Goal: Information Seeking & Learning: Learn about a topic

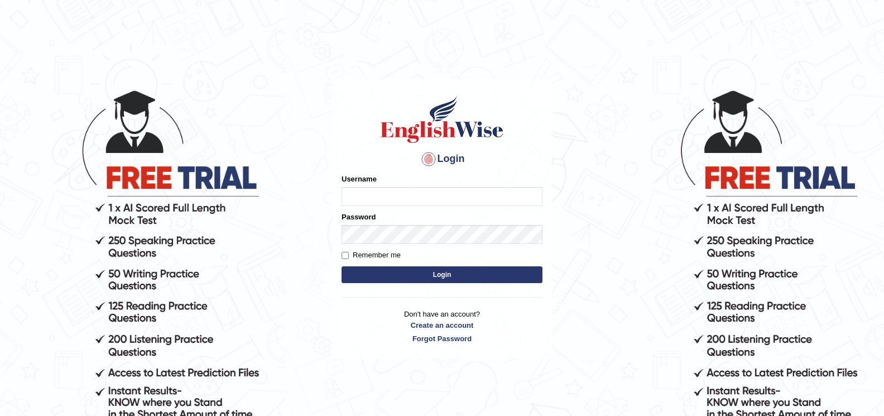
click at [360, 195] on input "Username" at bounding box center [442, 196] width 201 height 19
type input "sitak"
click at [440, 273] on button "Login" at bounding box center [442, 274] width 201 height 17
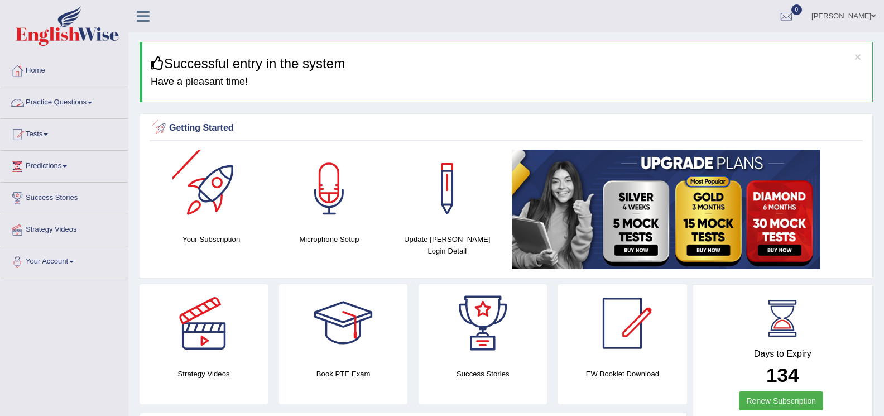
click at [92, 100] on link "Practice Questions" at bounding box center [64, 101] width 127 height 28
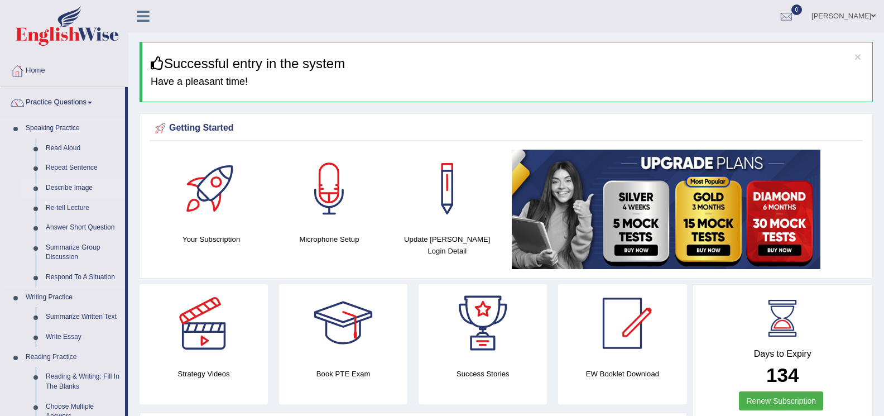
click at [81, 186] on link "Describe Image" at bounding box center [83, 188] width 84 height 20
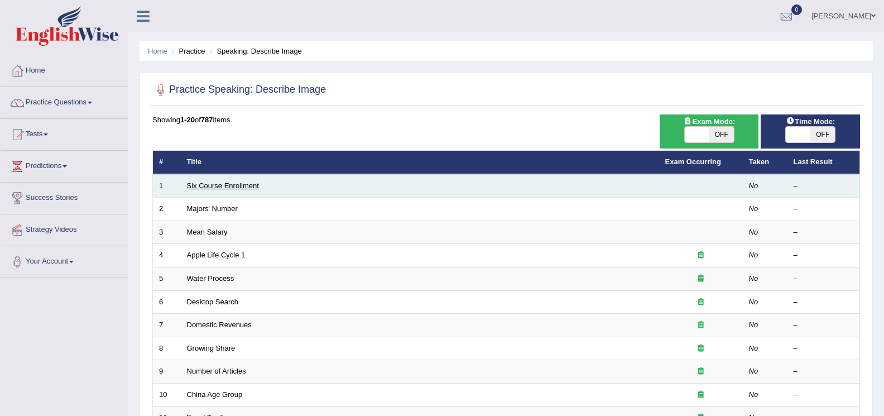
click at [198, 189] on link "Six Course Enrollment" at bounding box center [223, 185] width 72 height 8
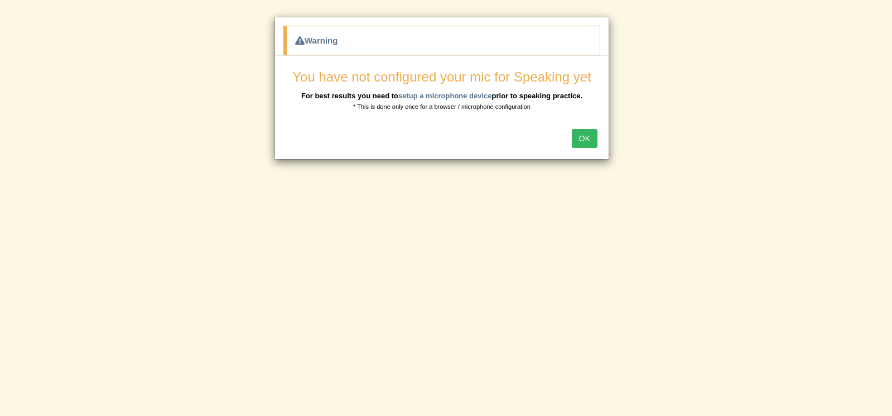
click at [580, 132] on button "OK" at bounding box center [585, 138] width 26 height 19
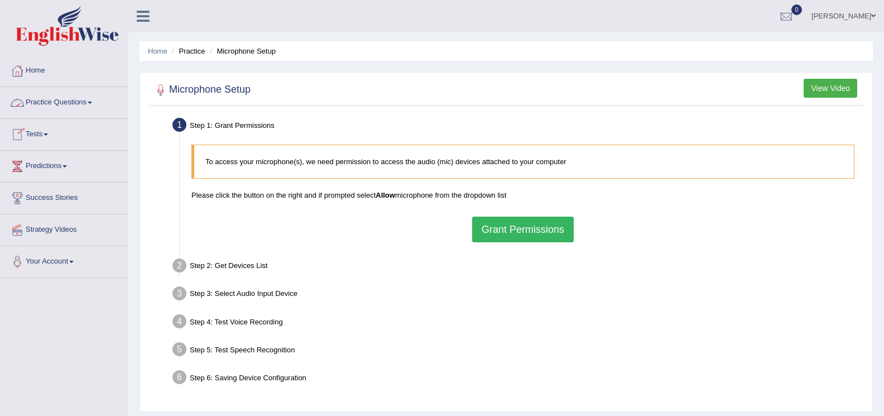
click at [92, 104] on link "Practice Questions" at bounding box center [64, 101] width 127 height 28
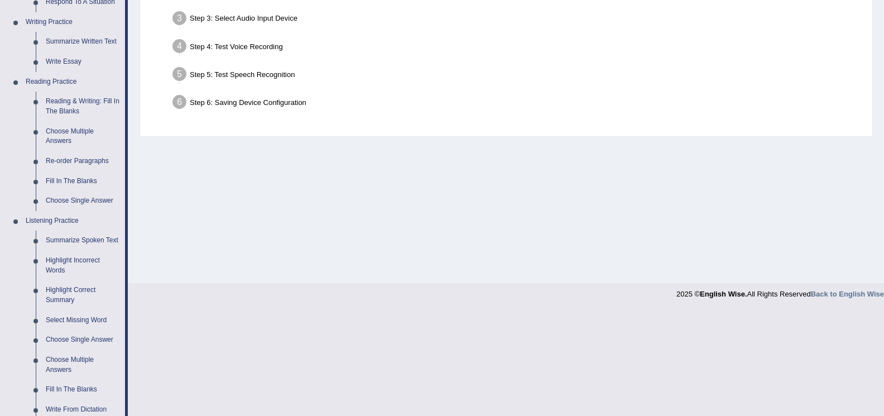
scroll to position [279, 0]
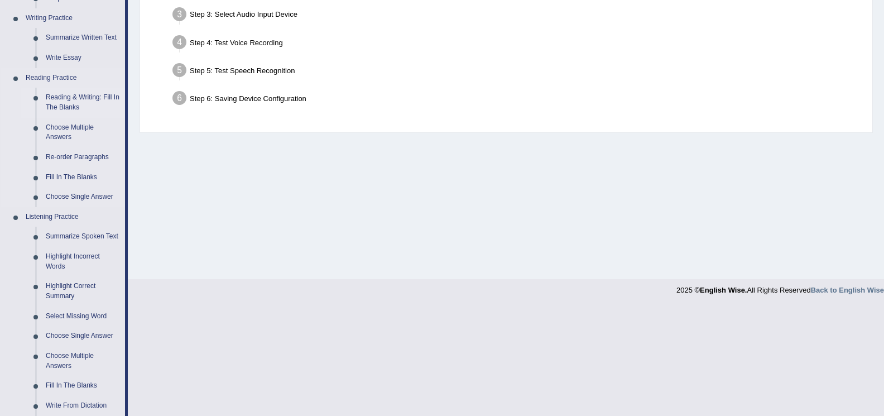
click at [82, 92] on link "Reading & Writing: Fill In The Blanks" at bounding box center [83, 103] width 84 height 30
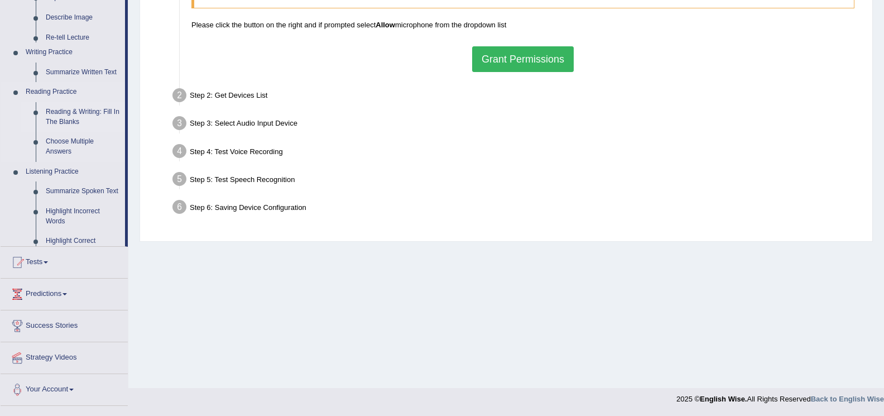
scroll to position [170, 0]
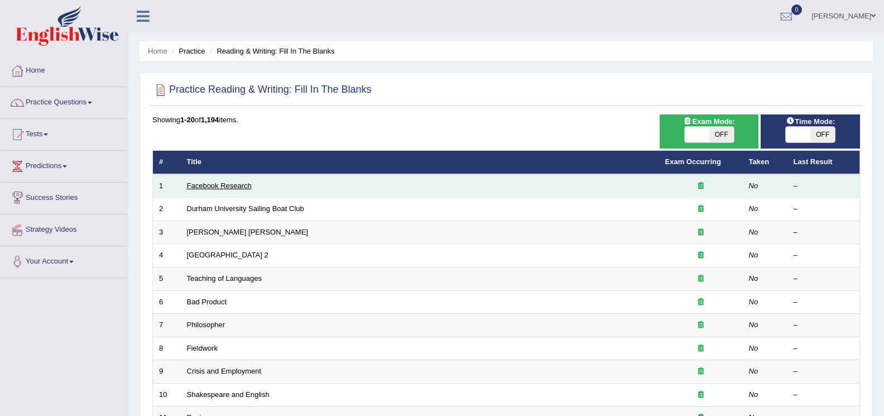
click at [196, 181] on link "Facebook Research" at bounding box center [219, 185] width 65 height 8
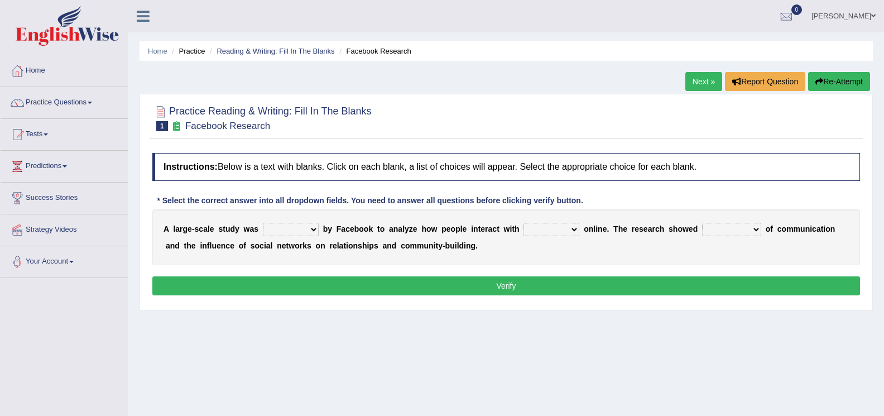
click at [312, 228] on select "surveyed had asked made" at bounding box center [291, 229] width 56 height 13
select select "made"
click at [263, 223] on select "surveyed had asked made" at bounding box center [291, 229] width 56 height 13
click at [313, 225] on select "surveyed had asked made" at bounding box center [291, 229] width 56 height 13
click at [440, 270] on div "Instructions: Below is a text with blanks. Click on each blank, a list of choic…" at bounding box center [506, 225] width 713 height 157
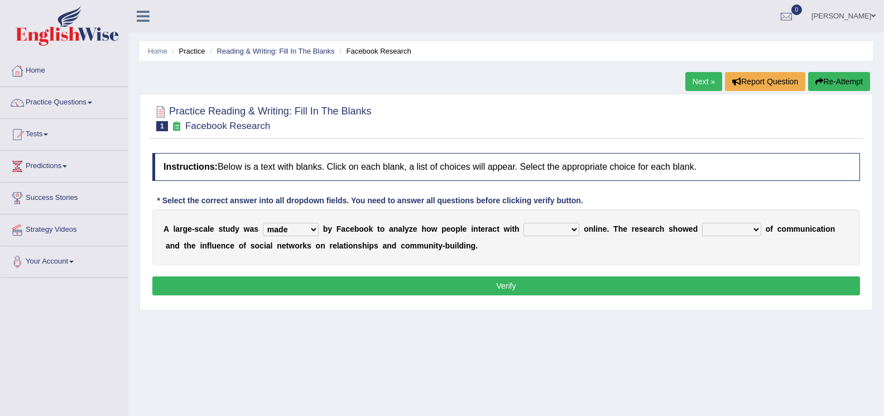
click at [570, 227] on select "together all each other another" at bounding box center [551, 229] width 56 height 13
select select "all"
click at [523, 223] on select "together all each other another" at bounding box center [551, 229] width 56 height 13
click at [754, 229] on select "advantages standards fellowships patterns" at bounding box center [731, 229] width 59 height 13
select select "advantages"
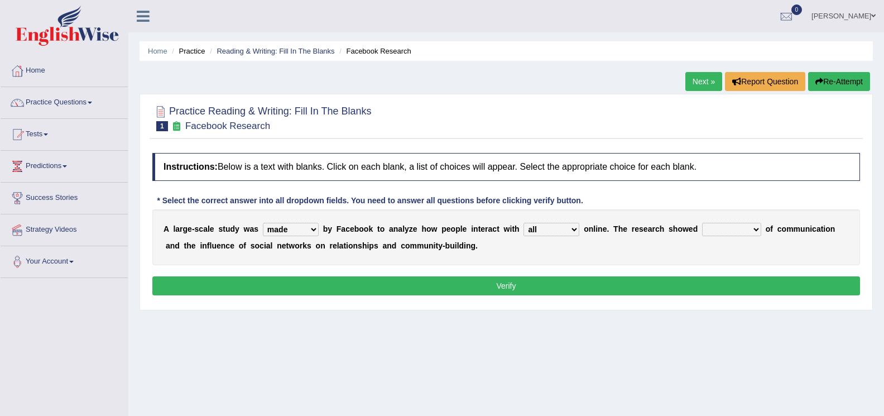
click at [702, 223] on select "advantages standards fellowships patterns" at bounding box center [731, 229] width 59 height 13
click at [504, 286] on button "Verify" at bounding box center [506, 285] width 708 height 19
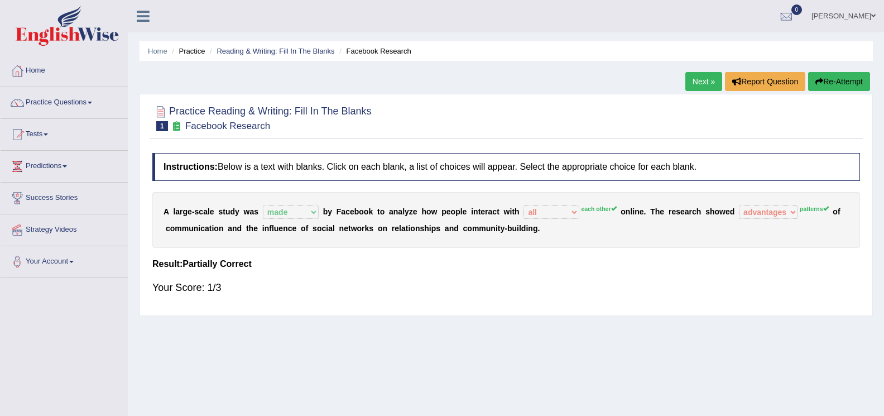
click at [699, 86] on link "Next »" at bounding box center [703, 81] width 37 height 19
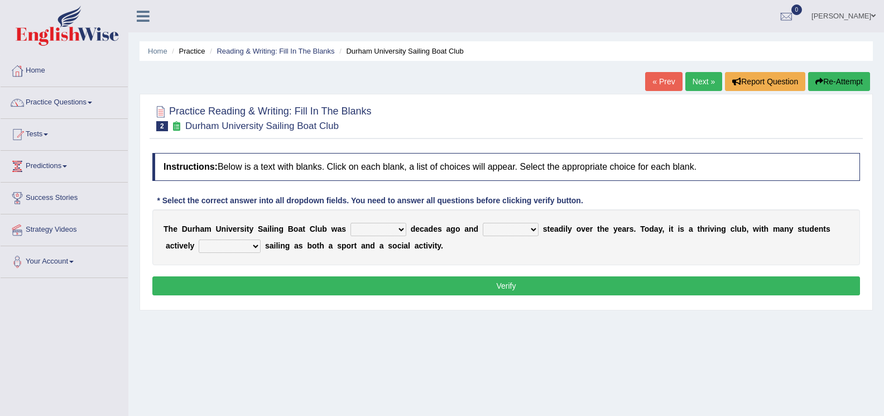
click at [401, 230] on select "found fund founded find" at bounding box center [378, 229] width 56 height 13
select select "found"
click at [350, 223] on select "found fund founded find" at bounding box center [378, 229] width 56 height 13
click at [533, 228] on select "grow growing has grown grown" at bounding box center [511, 229] width 56 height 13
select select "grow"
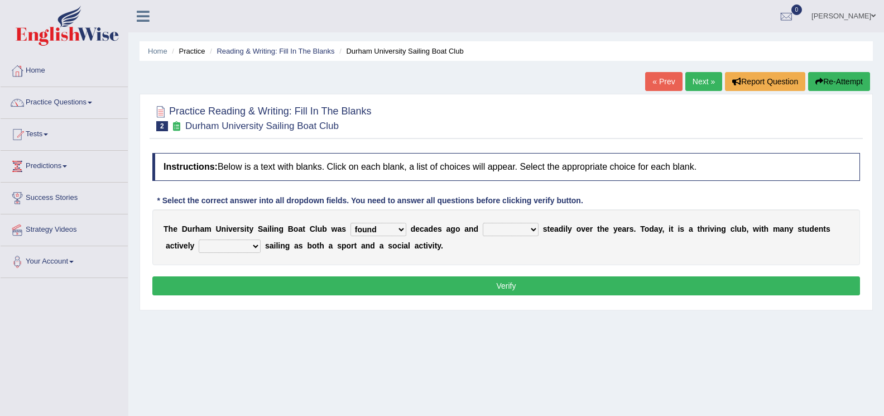
click at [483, 223] on select "grow growing has grown grown" at bounding box center [511, 229] width 56 height 13
click at [258, 244] on select "enjoy enjoyed are enjoying enjoying" at bounding box center [230, 245] width 62 height 13
select select "enjoyed"
click at [199, 239] on select "enjoy enjoyed are enjoying enjoying" at bounding box center [230, 245] width 62 height 13
click at [500, 284] on button "Verify" at bounding box center [506, 285] width 708 height 19
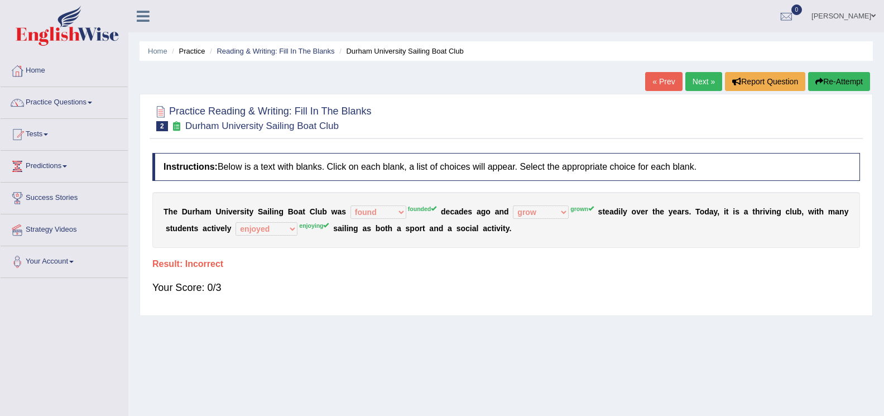
click at [700, 83] on link "Next »" at bounding box center [703, 81] width 37 height 19
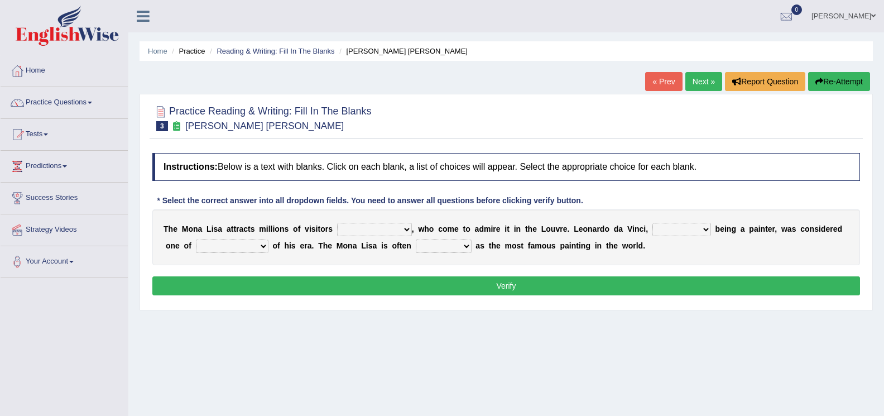
click at [406, 226] on select "around the year the all year all year round per year" at bounding box center [374, 229] width 75 height 13
select select "around the year"
click at [337, 223] on select "around the year the all year all year round per year" at bounding box center [374, 229] width 75 height 13
click at [704, 229] on select "rather than as much as as well as as long as" at bounding box center [681, 229] width 59 height 13
select select "as long as"
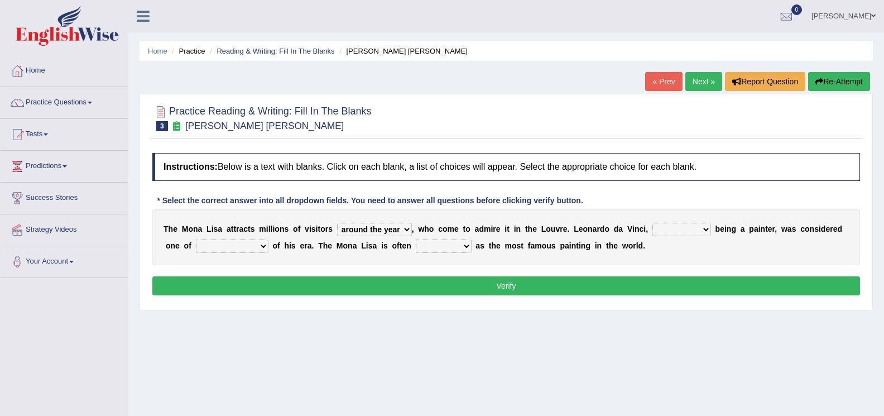
click at [652, 223] on select "rather than as much as as well as as long as" at bounding box center [681, 229] width 59 height 13
click at [262, 244] on select "better artists artist the better artist the best artists" at bounding box center [232, 245] width 73 height 13
select select "the best artists"
click at [196, 239] on select "better artists artist the better artist the best artists" at bounding box center [232, 245] width 73 height 13
click at [464, 249] on select "classified suggested predicted described" at bounding box center [444, 245] width 56 height 13
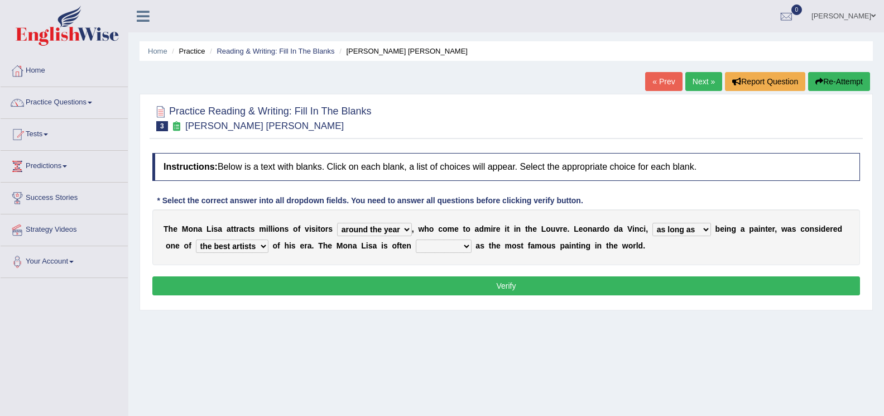
select select "classified"
click at [416, 239] on select "classified suggested predicted described" at bounding box center [444, 245] width 56 height 13
click at [498, 282] on button "Verify" at bounding box center [506, 285] width 708 height 19
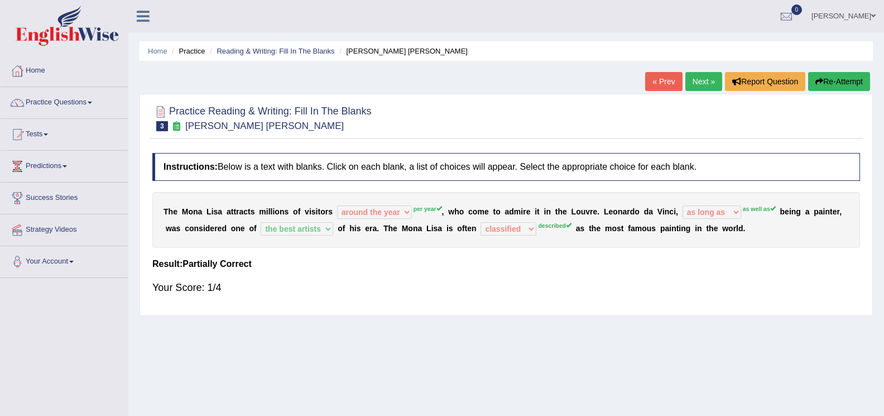
click at [694, 84] on link "Next »" at bounding box center [703, 81] width 37 height 19
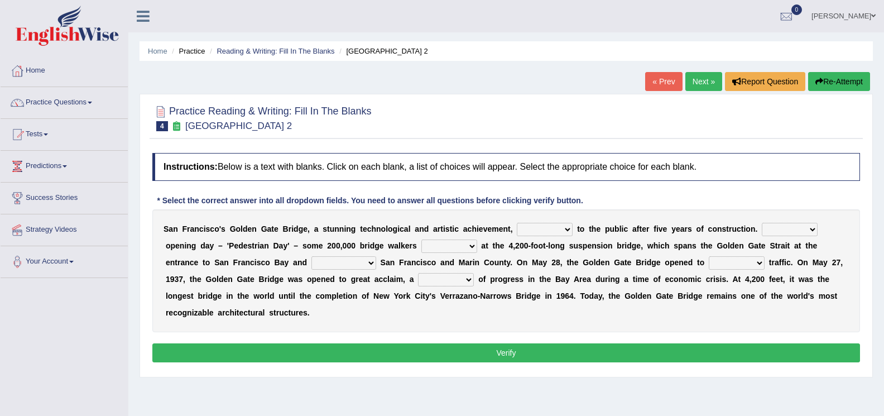
click at [696, 83] on link "Next »" at bounding box center [703, 81] width 37 height 19
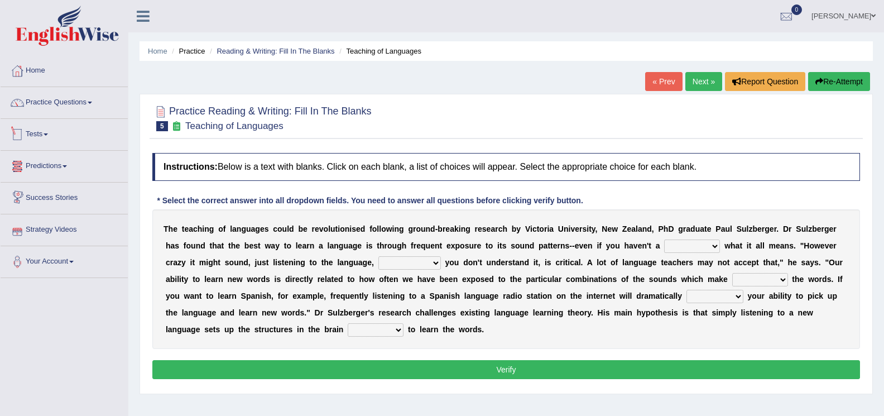
click at [51, 133] on link "Tests" at bounding box center [64, 133] width 127 height 28
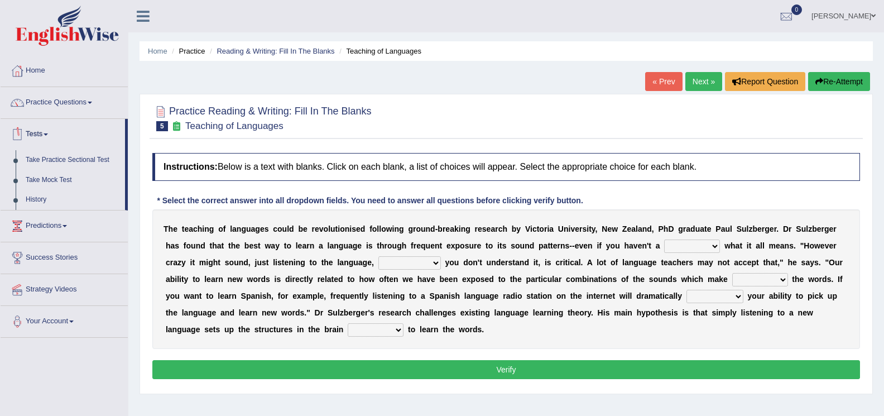
click at [49, 138] on link "Tests" at bounding box center [63, 133] width 124 height 28
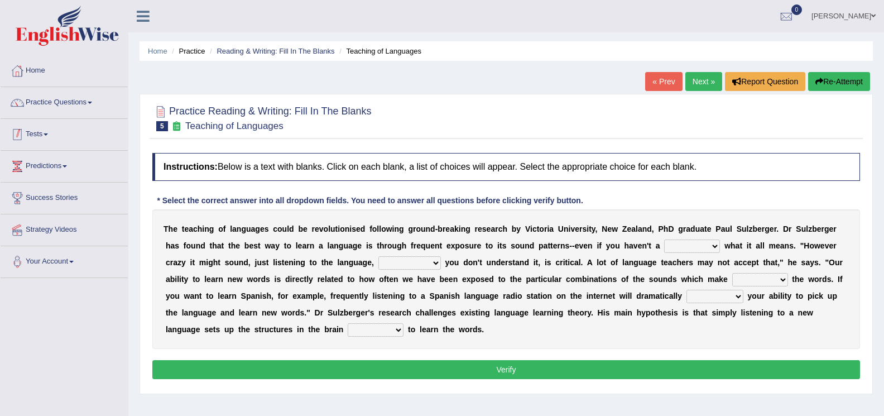
click at [48, 142] on link "Tests" at bounding box center [64, 133] width 127 height 28
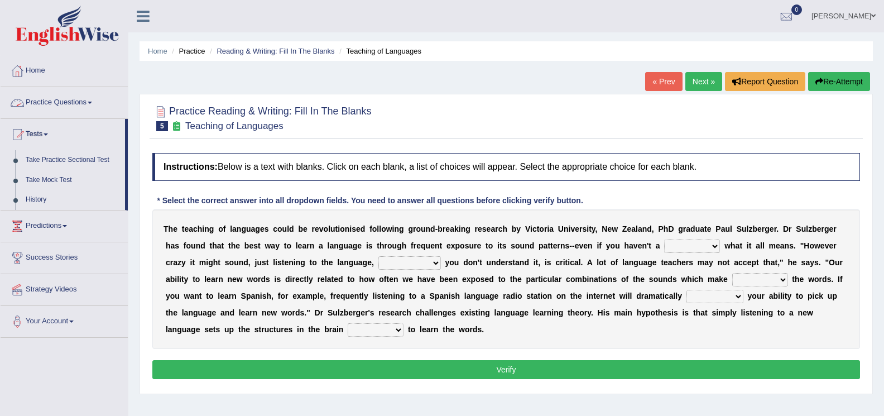
click at [90, 103] on link "Practice Questions" at bounding box center [64, 101] width 127 height 28
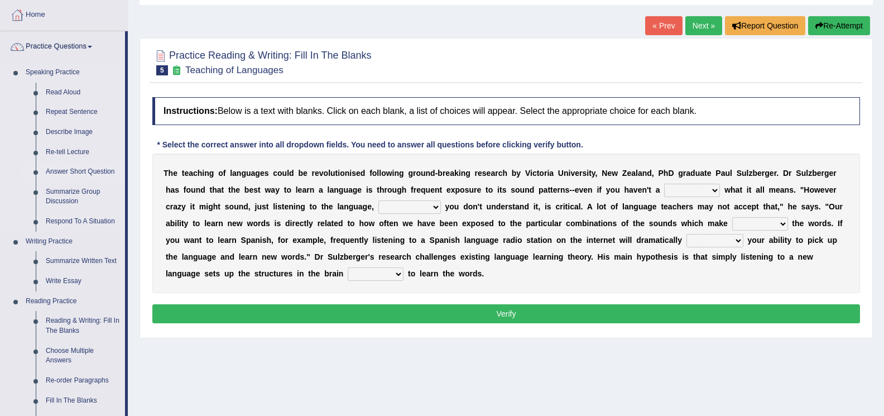
scroll to position [112, 0]
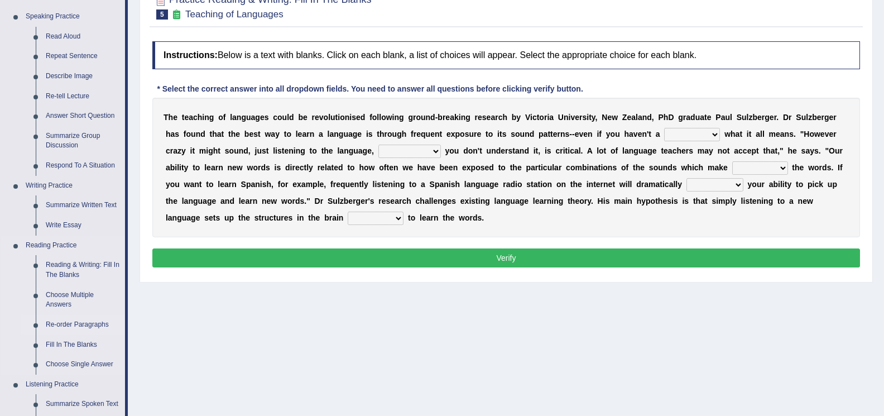
click at [72, 326] on link "Re-order Paragraphs" at bounding box center [83, 325] width 84 height 20
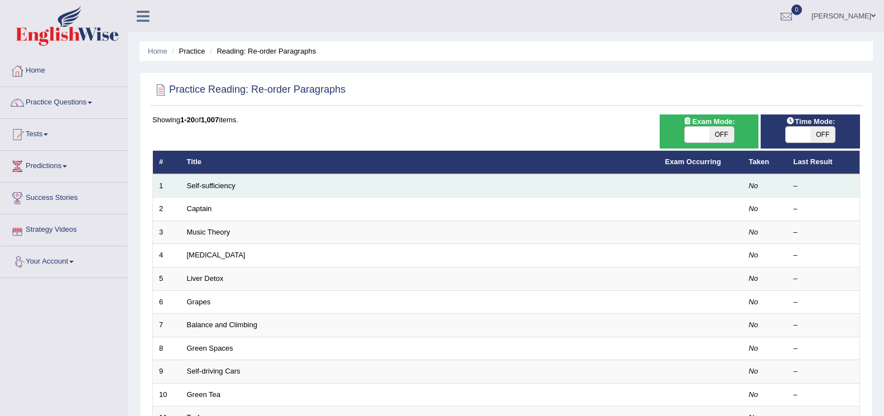
click at [238, 191] on td "Self-sufficiency" at bounding box center [420, 185] width 478 height 23
click at [236, 189] on td "Self-sufficiency" at bounding box center [420, 185] width 478 height 23
click at [231, 185] on link "Self-sufficiency" at bounding box center [211, 185] width 49 height 8
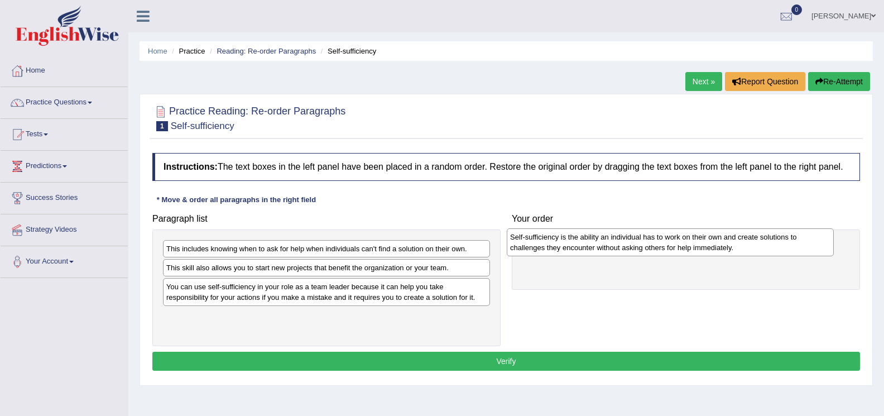
drag, startPoint x: 215, startPoint y: 322, endPoint x: 557, endPoint y: 242, distance: 350.7
click at [557, 242] on div "Self-sufficiency is the ability an individual has to work on their own and crea…" at bounding box center [670, 242] width 327 height 28
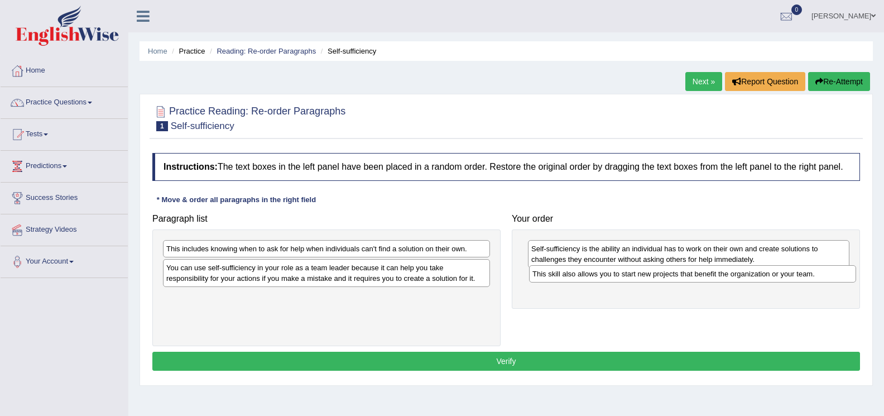
drag, startPoint x: 214, startPoint y: 265, endPoint x: 580, endPoint y: 271, distance: 366.1
click at [580, 271] on div "This skill also allows you to start new projects that benefit the organization …" at bounding box center [692, 273] width 327 height 17
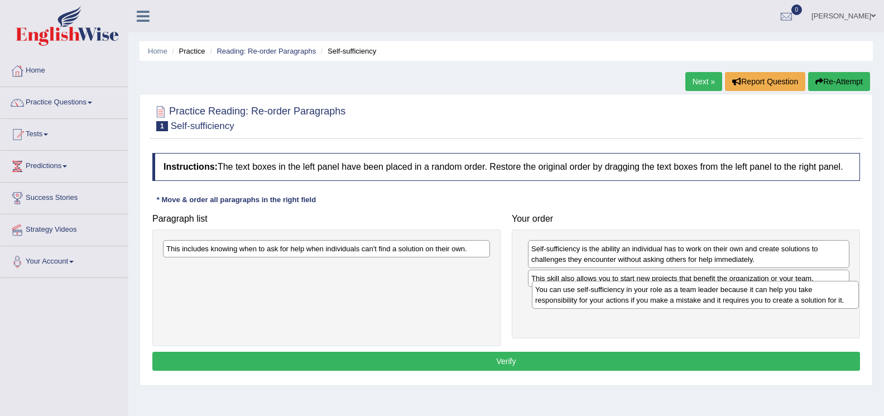
drag, startPoint x: 216, startPoint y: 276, endPoint x: 585, endPoint y: 298, distance: 369.5
click at [585, 298] on div "You can use self-sufficiency in your role as a team leader because it can help …" at bounding box center [695, 295] width 327 height 28
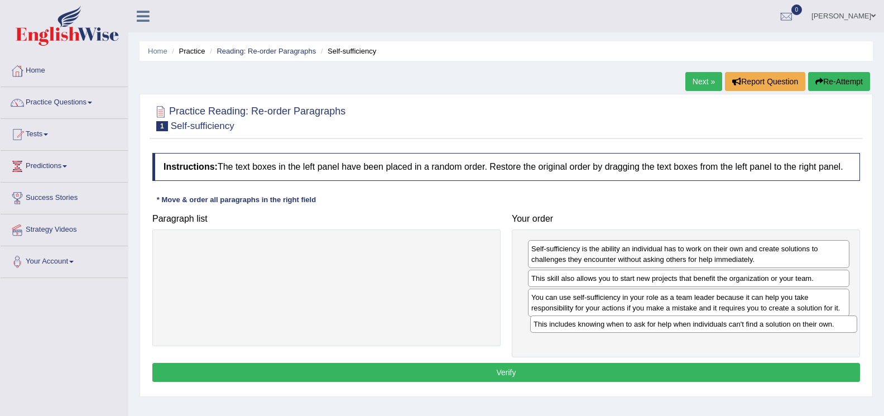
drag, startPoint x: 269, startPoint y: 245, endPoint x: 636, endPoint y: 320, distance: 374.8
click at [636, 320] on div "This includes knowing when to ask for help when individuals can't find a soluti…" at bounding box center [693, 323] width 327 height 17
click at [505, 370] on button "Verify" at bounding box center [506, 372] width 708 height 19
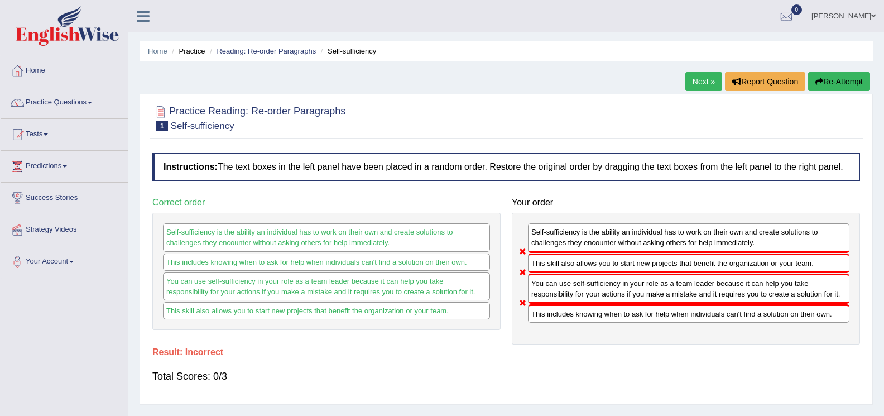
drag, startPoint x: 548, startPoint y: 263, endPoint x: 547, endPoint y: 314, distance: 50.2
click at [547, 314] on div "Self-sufficiency is the ability an individual has to work on their own and crea…" at bounding box center [686, 279] width 348 height 132
click at [703, 83] on link "Next »" at bounding box center [703, 81] width 37 height 19
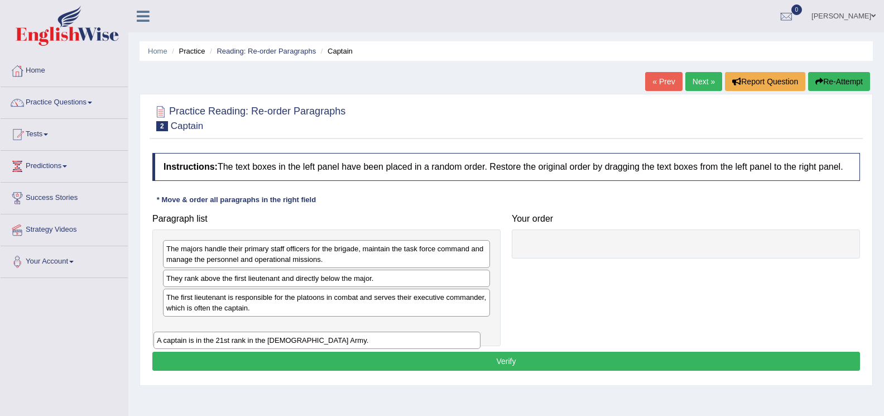
drag, startPoint x: 248, startPoint y: 282, endPoint x: 239, endPoint y: 344, distance: 62.7
click at [239, 344] on div "A captain is in the 21st rank in the [DEMOGRAPHIC_DATA] Army." at bounding box center [316, 339] width 327 height 17
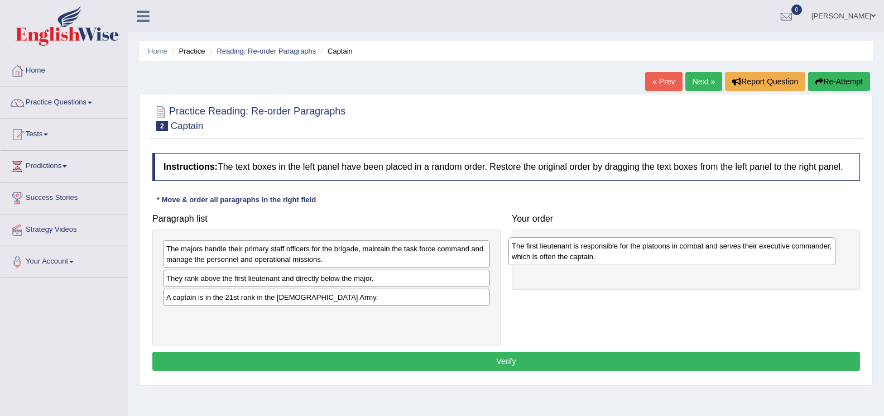
drag, startPoint x: 208, startPoint y: 305, endPoint x: 554, endPoint y: 253, distance: 349.9
click at [554, 253] on div "The first lieutenant is responsible for the platoons in combat and serves their…" at bounding box center [671, 251] width 327 height 28
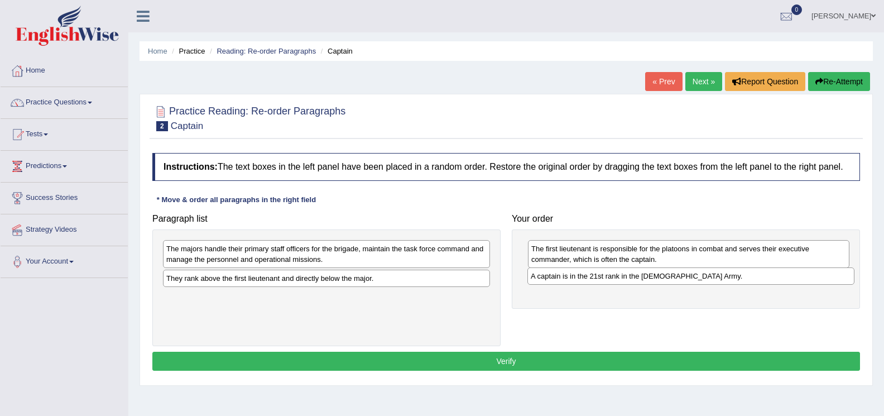
drag, startPoint x: 252, startPoint y: 294, endPoint x: 616, endPoint y: 272, distance: 365.0
click at [616, 272] on div "A captain is in the 21st rank in the US Army." at bounding box center [690, 275] width 327 height 17
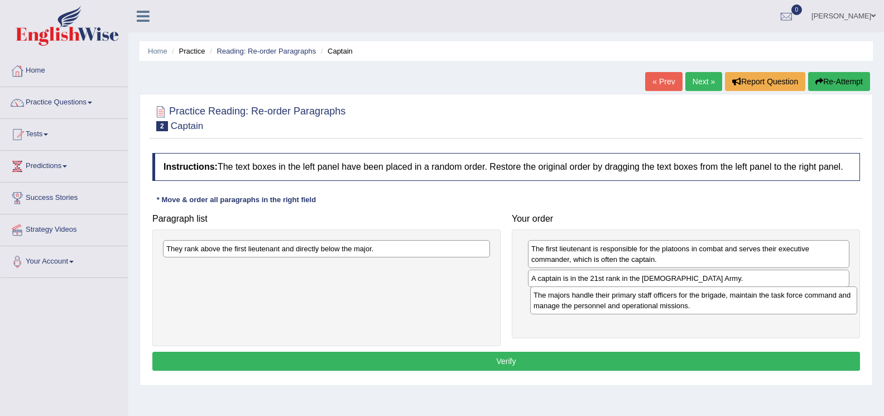
drag, startPoint x: 333, startPoint y: 264, endPoint x: 588, endPoint y: 296, distance: 257.0
click at [699, 310] on div "The majors handle their primary staff officers for the brigade, maintain the ta…" at bounding box center [693, 300] width 327 height 28
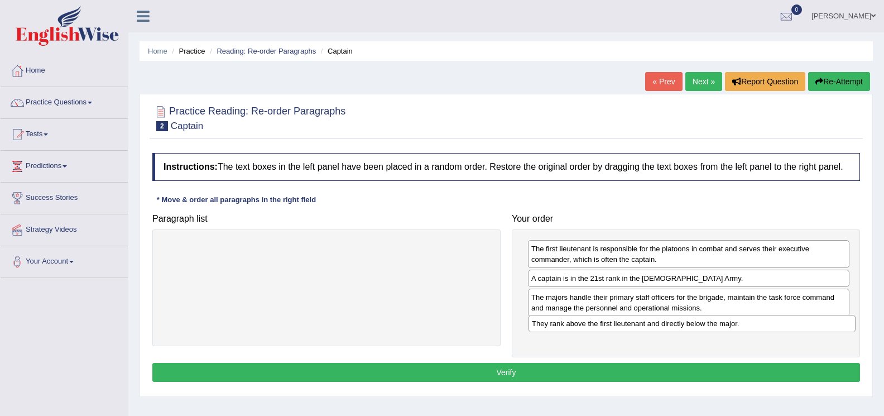
drag, startPoint x: 353, startPoint y: 252, endPoint x: 718, endPoint y: 326, distance: 373.1
click at [718, 326] on div "They rank above the first lieutenant and directly below the major." at bounding box center [691, 323] width 327 height 17
click at [511, 372] on button "Verify" at bounding box center [506, 372] width 708 height 19
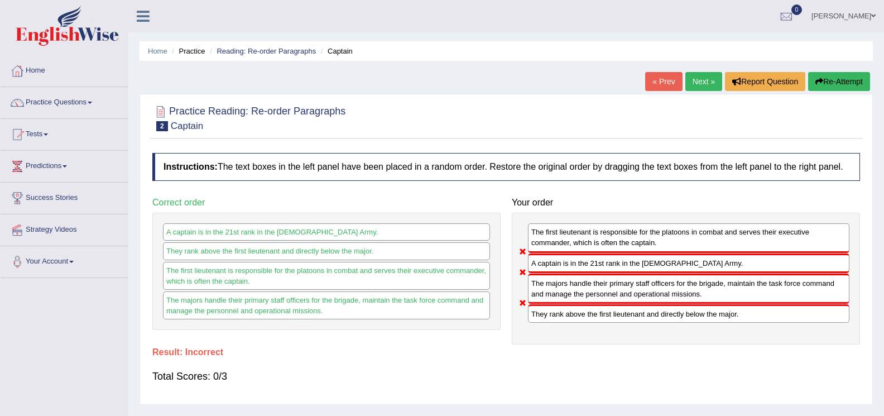
click at [693, 80] on link "Next »" at bounding box center [703, 81] width 37 height 19
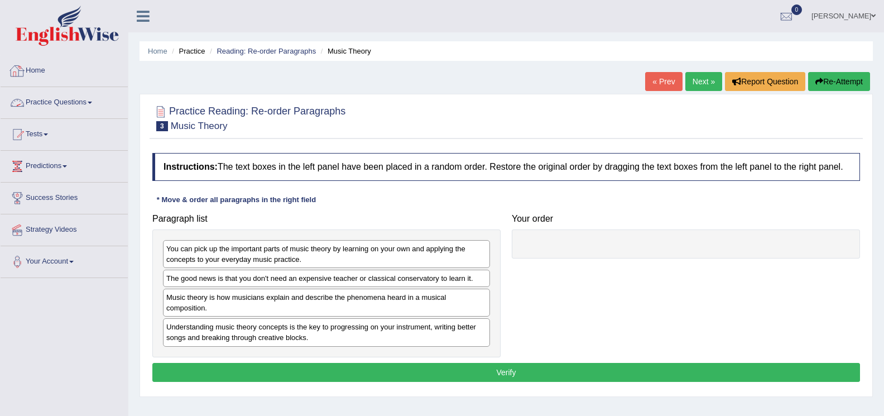
click at [92, 103] on span at bounding box center [90, 103] width 4 height 2
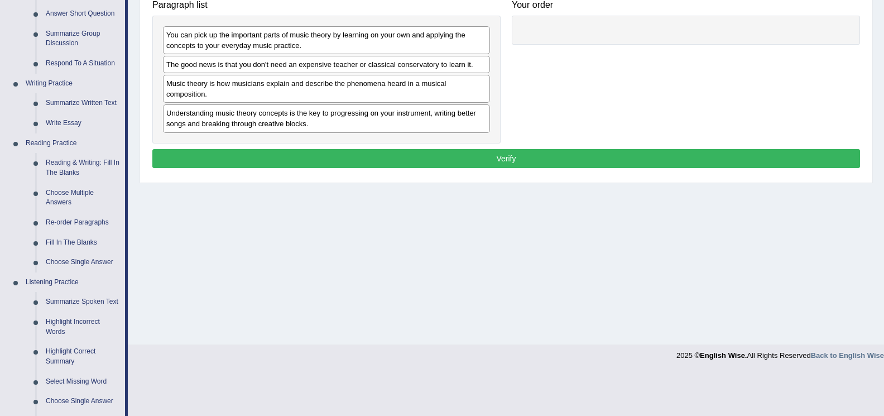
scroll to position [223, 0]
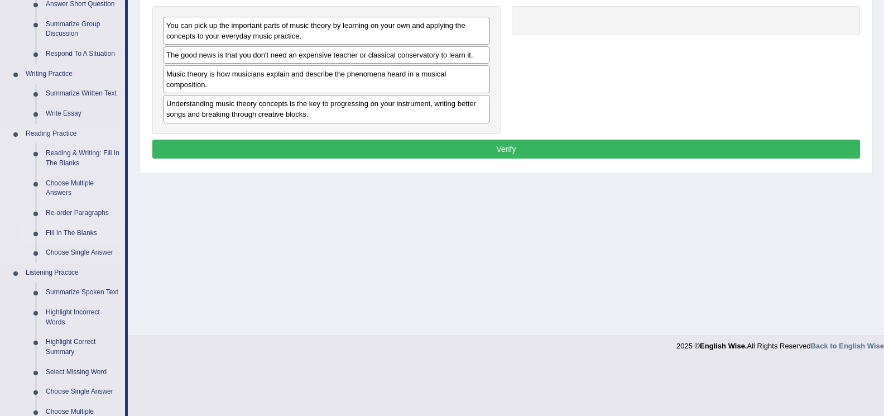
click at [63, 232] on link "Fill In The Blanks" at bounding box center [83, 233] width 84 height 20
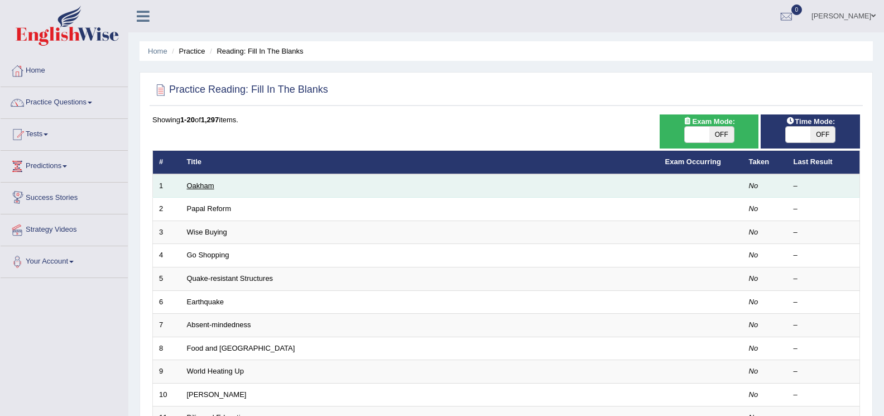
click at [189, 185] on link "Oakham" at bounding box center [200, 185] width 27 height 8
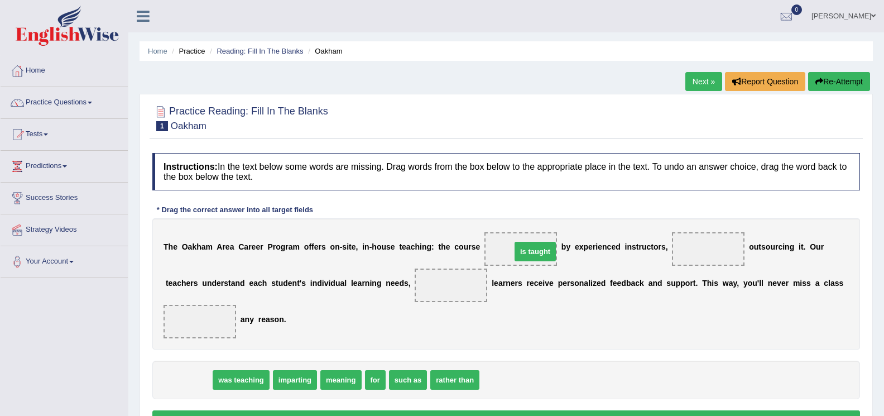
drag, startPoint x: 175, startPoint y: 381, endPoint x: 521, endPoint y: 252, distance: 369.5
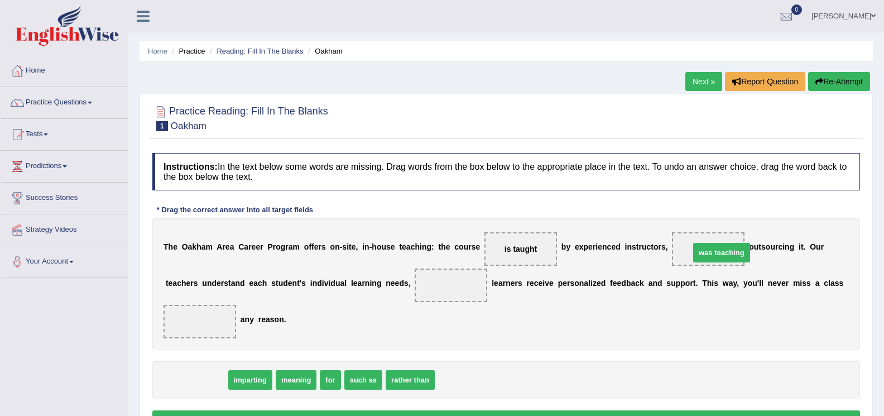
drag, startPoint x: 190, startPoint y: 386, endPoint x: 715, endPoint y: 258, distance: 540.3
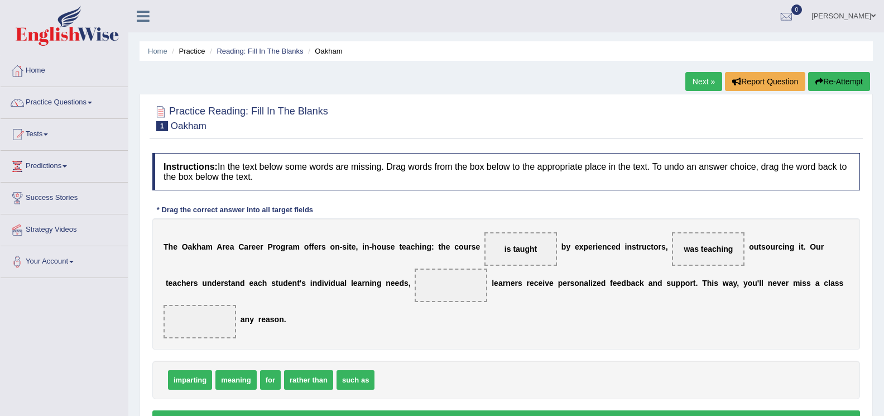
click at [778, 123] on div at bounding box center [506, 117] width 708 height 34
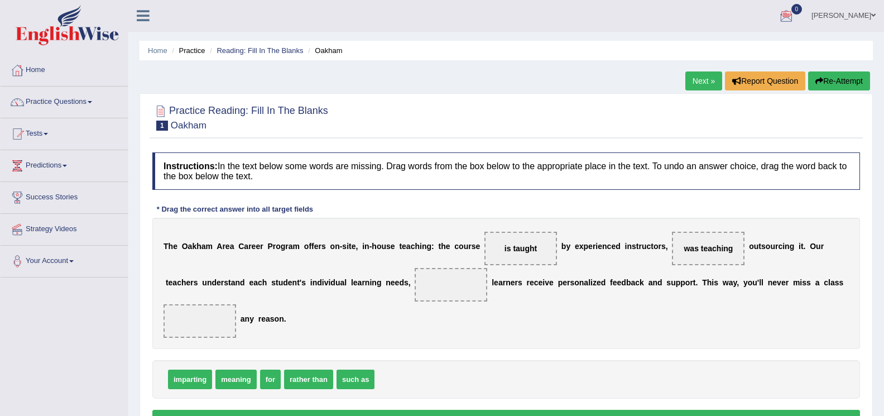
click at [874, 17] on span at bounding box center [873, 15] width 4 height 7
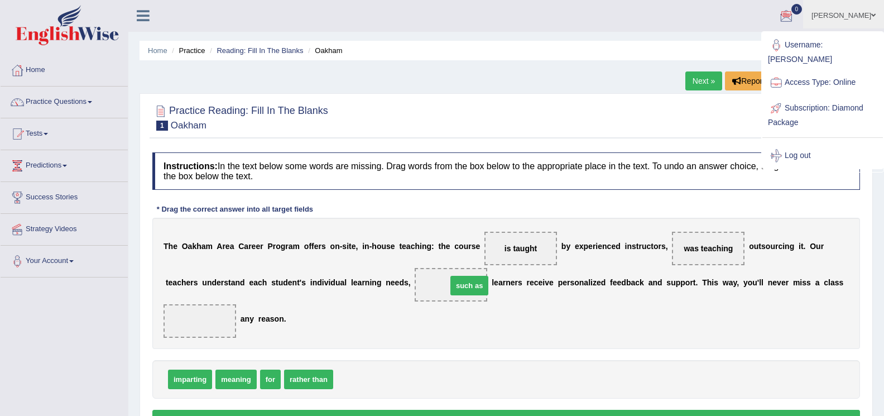
drag, startPoint x: 371, startPoint y: 383, endPoint x: 485, endPoint y: 290, distance: 147.5
click at [789, 145] on link "Log out" at bounding box center [822, 156] width 121 height 26
